Goal: Book appointment/travel/reservation

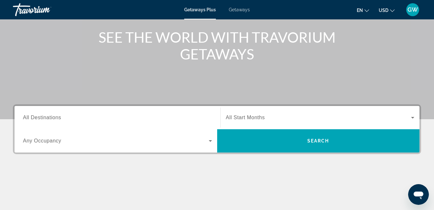
scroll to position [117, 0]
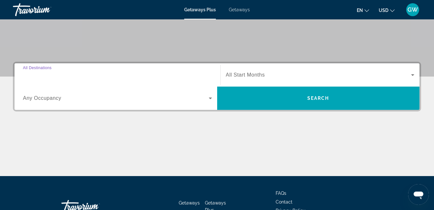
click at [88, 71] on input "Destination All Destinations" at bounding box center [117, 75] width 189 height 8
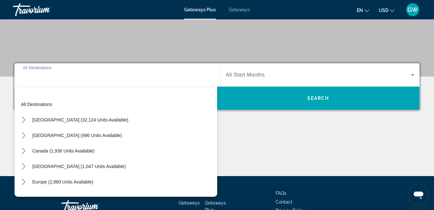
scroll to position [158, 0]
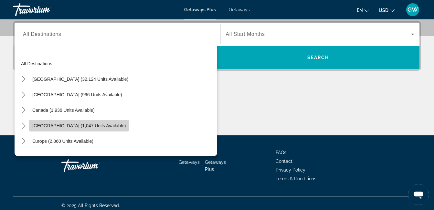
click at [109, 127] on span "[GEOGRAPHIC_DATA] (1,047 units available)" at bounding box center [78, 125] width 93 height 5
type input "**********"
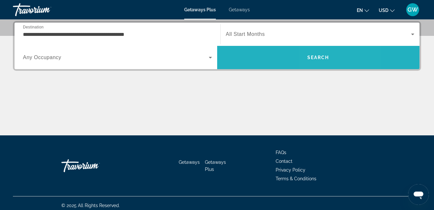
click at [339, 61] on span "Search" at bounding box center [318, 58] width 203 height 16
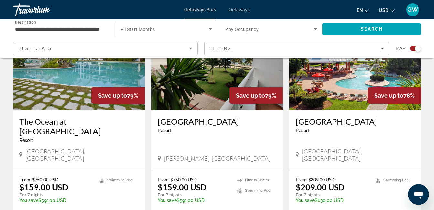
scroll to position [273, 0]
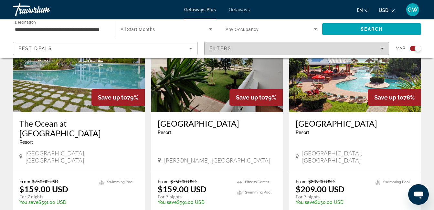
click at [386, 47] on span "Filters" at bounding box center [297, 49] width 184 height 16
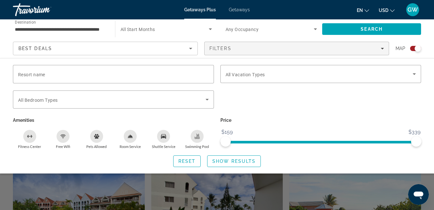
scroll to position [112, 0]
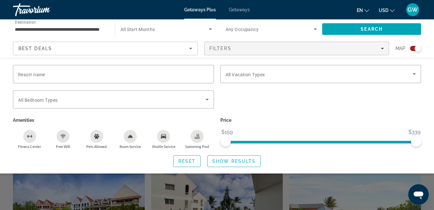
click at [391, 187] on div "Search widget" at bounding box center [217, 153] width 434 height 113
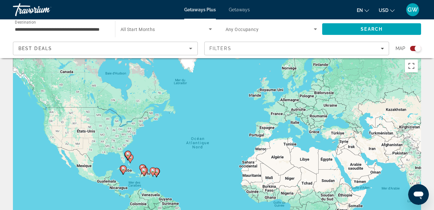
scroll to position [0, 0]
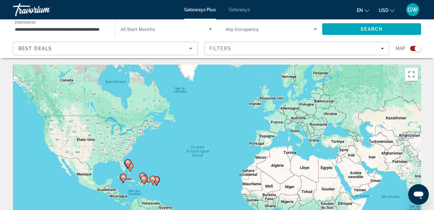
click at [240, 9] on span "Getaways" at bounding box center [239, 9] width 21 height 5
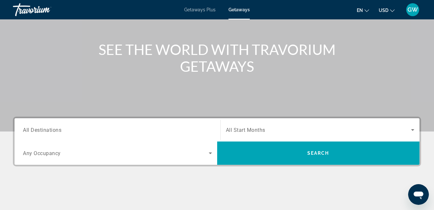
scroll to position [63, 0]
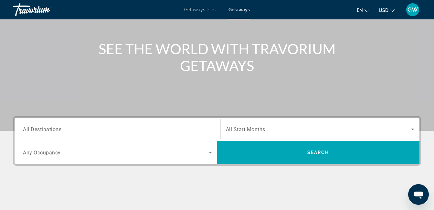
click at [128, 132] on input "Destination All Destinations" at bounding box center [117, 130] width 189 height 8
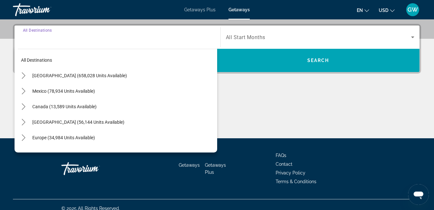
scroll to position [158, 0]
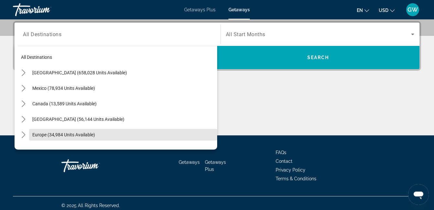
click at [128, 132] on span "Select destination: Europe (34,984 units available)" at bounding box center [123, 135] width 188 height 16
type input "**********"
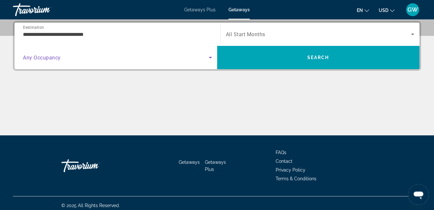
click at [210, 57] on icon "Search widget" at bounding box center [210, 58] width 3 height 2
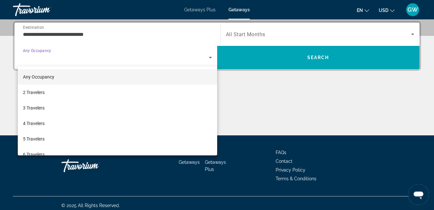
scroll to position [0, 0]
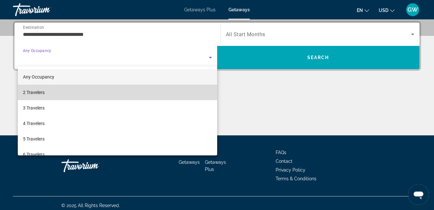
click at [134, 90] on mat-option "2 Travelers" at bounding box center [118, 93] width 200 height 16
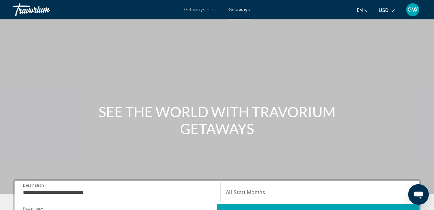
click at [197, 12] on div "Getaways Plus Getaways en English Español Français Italiano Português русский U…" at bounding box center [217, 9] width 434 height 17
click at [199, 8] on span "Getaways Plus" at bounding box center [199, 9] width 31 height 5
